Goal: Task Accomplishment & Management: Use online tool/utility

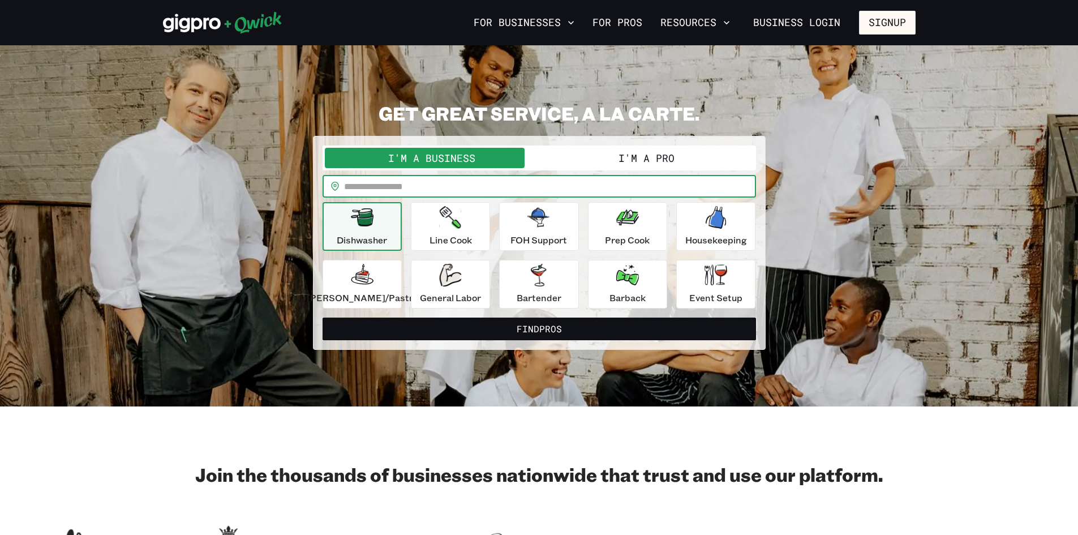
click at [500, 184] on input "text" at bounding box center [550, 186] width 412 height 23
type input "*****"
click at [531, 226] on icon "button" at bounding box center [538, 217] width 23 height 19
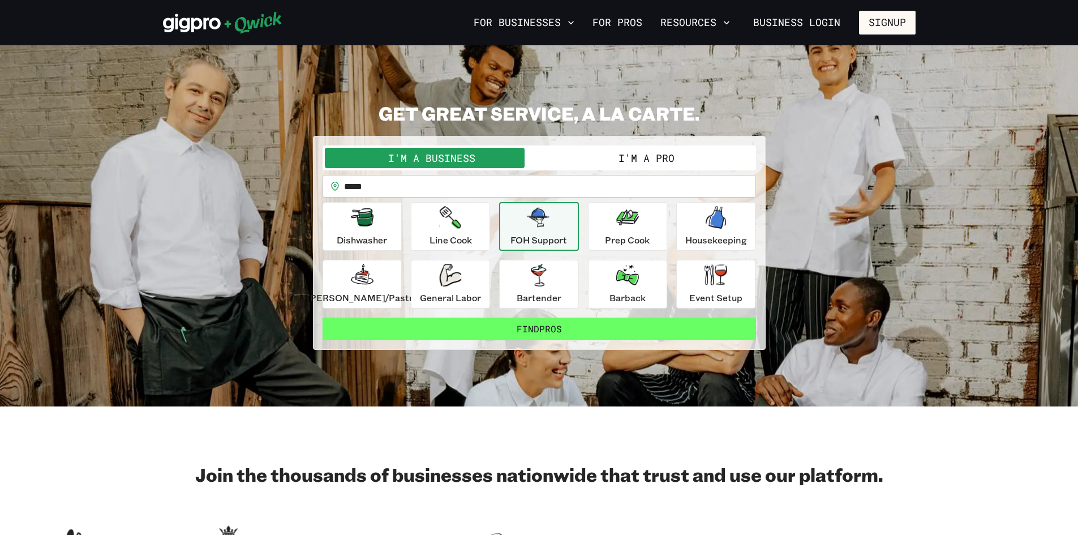
click at [504, 324] on button "Find Pros" at bounding box center [540, 328] width 434 height 23
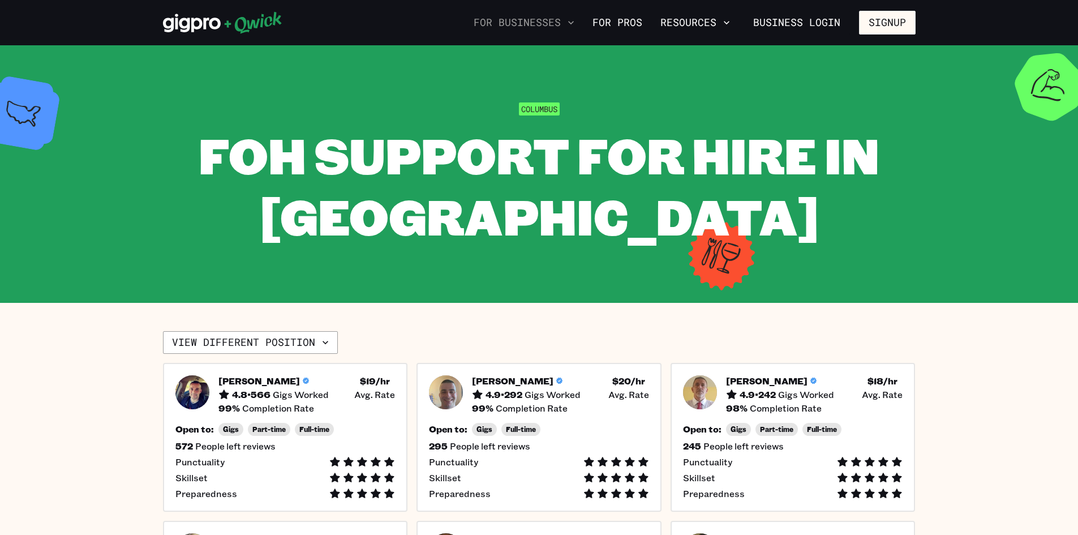
click at [515, 22] on button "For Businesses" at bounding box center [524, 22] width 110 height 19
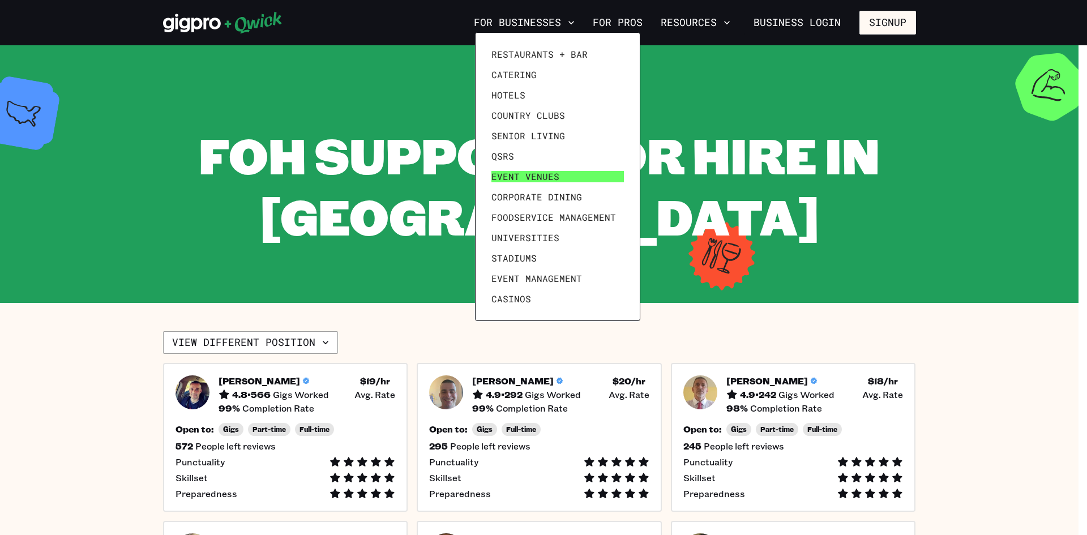
click at [508, 177] on span "Event Venues" at bounding box center [525, 176] width 68 height 11
